Goal: Navigation & Orientation: Find specific page/section

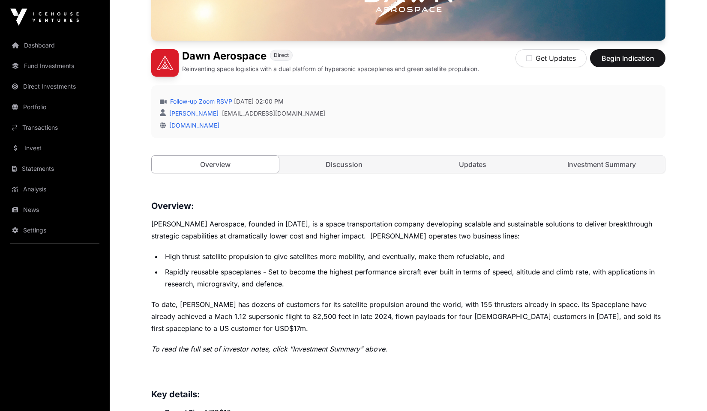
scroll to position [199, 0]
click at [43, 44] on link "Dashboard" at bounding box center [55, 45] width 96 height 19
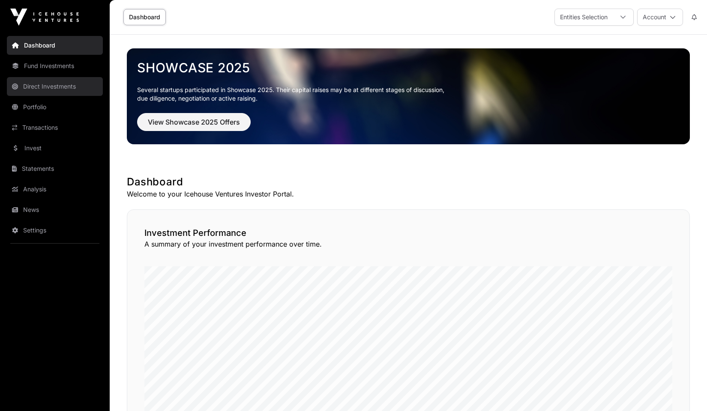
click at [36, 87] on link "Direct Investments" at bounding box center [55, 86] width 96 height 19
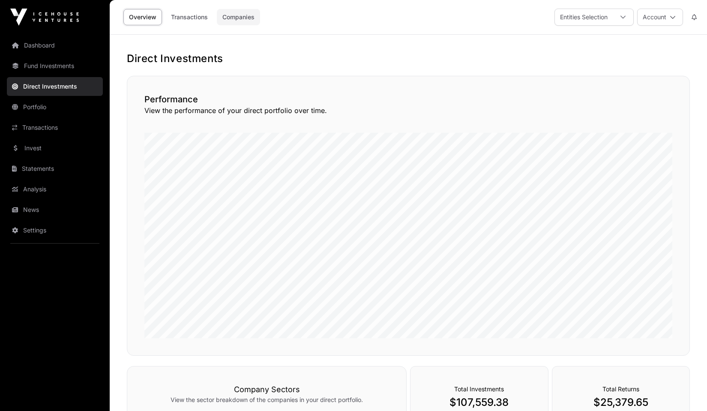
click at [237, 14] on link "Companies" at bounding box center [238, 17] width 43 height 16
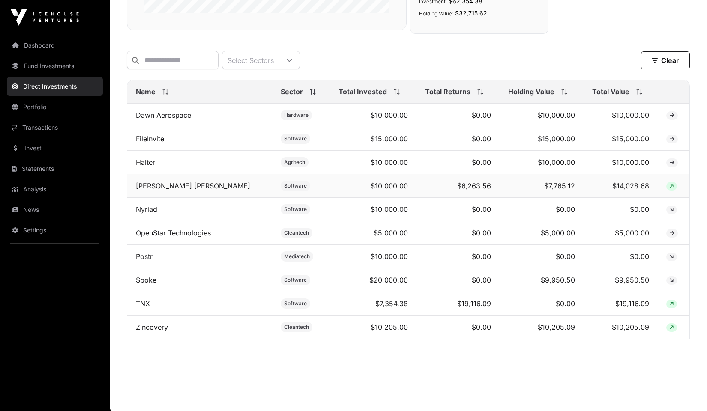
scroll to position [249, 0]
click at [37, 110] on link "Portfolio" at bounding box center [55, 107] width 96 height 19
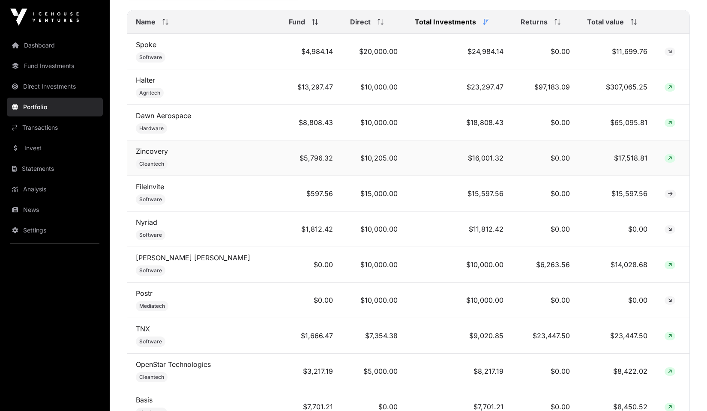
scroll to position [385, 0]
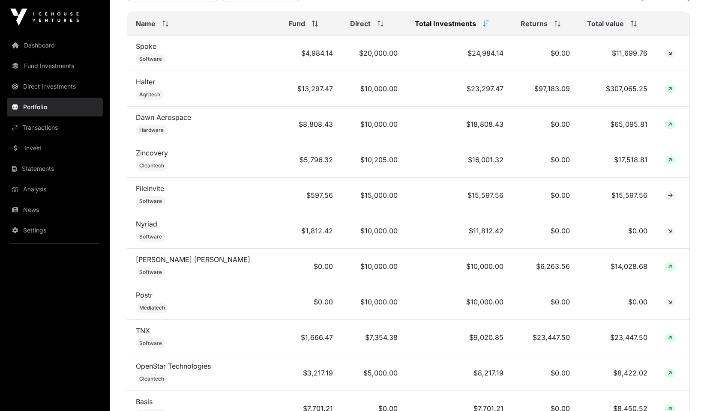
click at [165, 27] on icon at bounding box center [165, 24] width 6 height 6
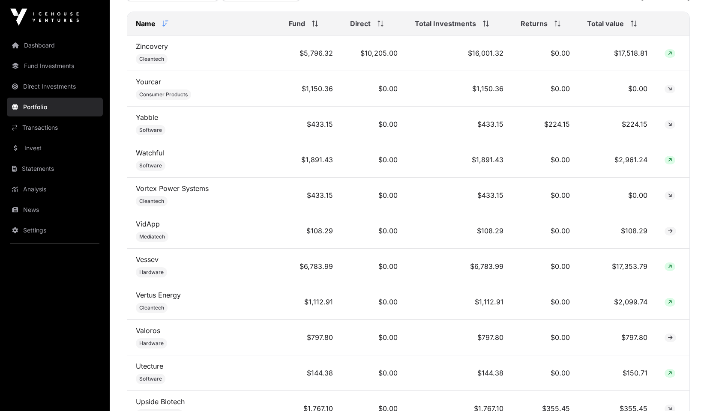
click at [165, 27] on icon at bounding box center [165, 24] width 6 height 6
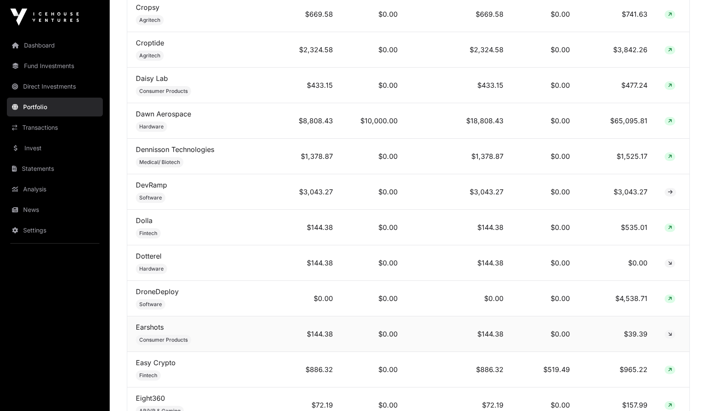
scroll to position [1530, 0]
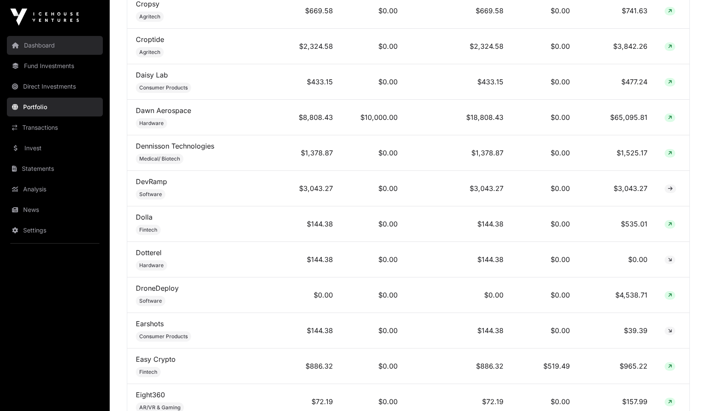
click at [30, 42] on link "Dashboard" at bounding box center [55, 45] width 96 height 19
